Goal: Check status: Check status

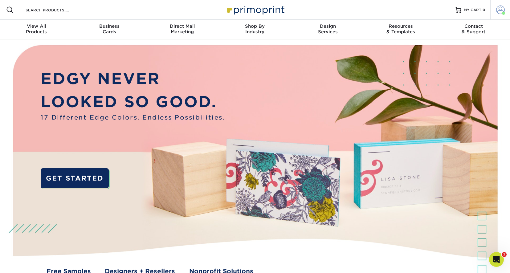
click at [501, 10] on span at bounding box center [500, 10] width 9 height 9
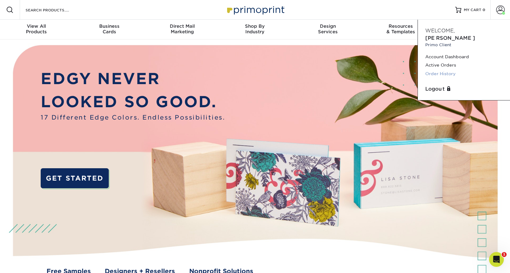
click at [441, 70] on link "Order History" at bounding box center [463, 74] width 77 height 8
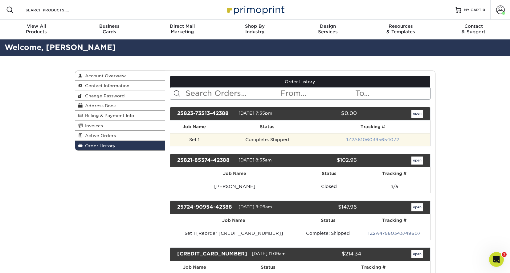
click at [370, 138] on link "1Z2A61060395654072" at bounding box center [372, 139] width 53 height 5
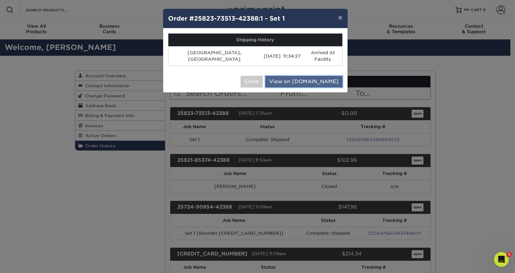
click at [317, 76] on link "View on UPS.com" at bounding box center [303, 82] width 77 height 12
